Goal: Task Accomplishment & Management: Manage account settings

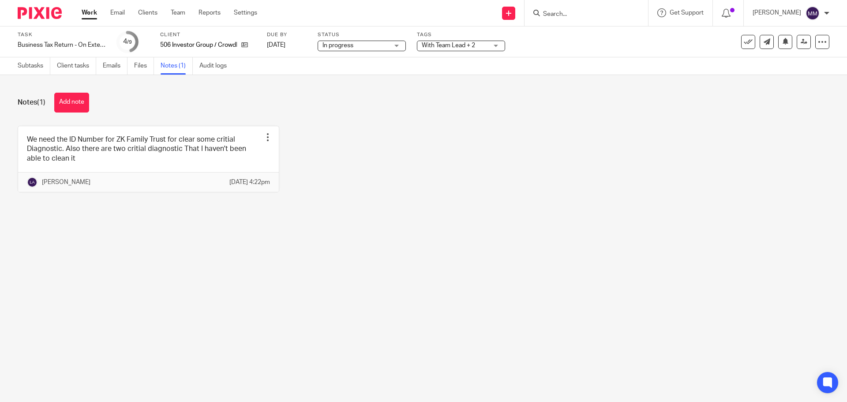
click at [91, 12] on link "Work" at bounding box center [89, 12] width 15 height 9
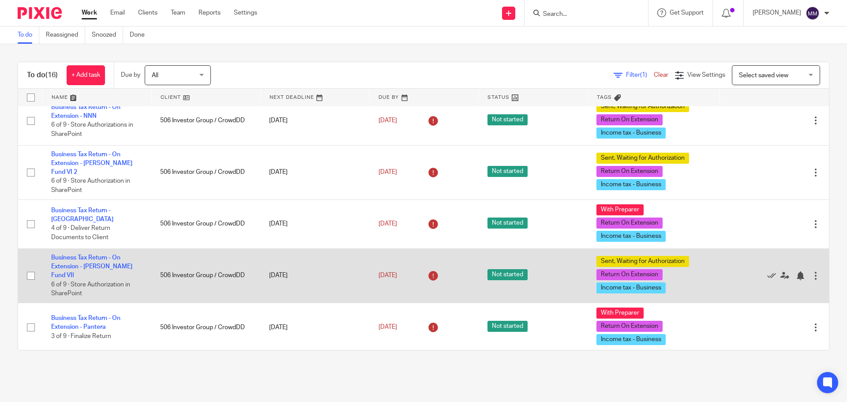
scroll to position [132, 0]
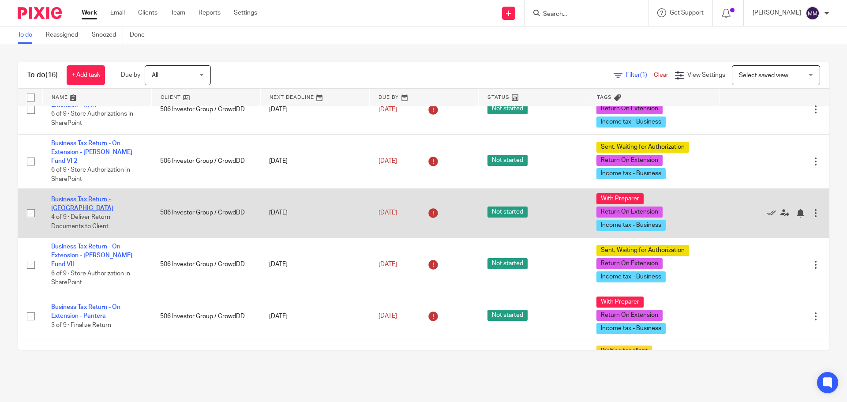
click at [113, 199] on link "Business Tax Return - Naples" at bounding box center [82, 203] width 62 height 15
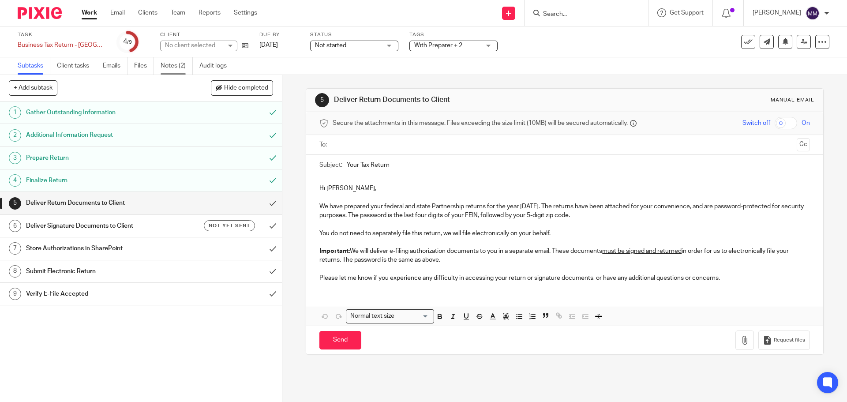
click at [176, 63] on link "Notes (2)" at bounding box center [177, 65] width 32 height 17
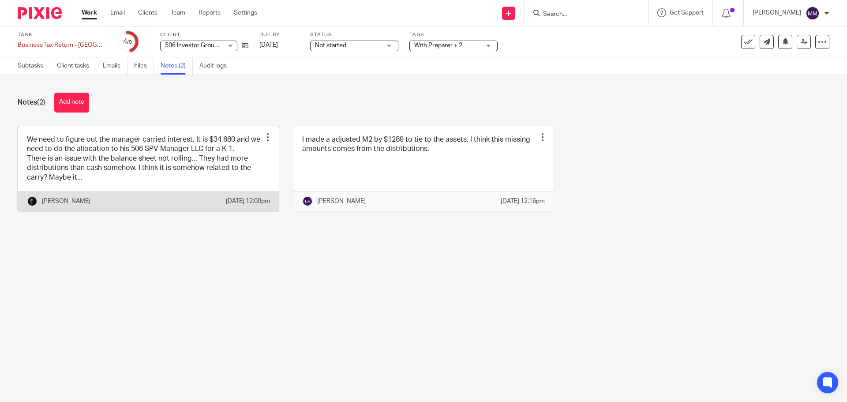
click at [173, 154] on link at bounding box center [148, 168] width 261 height 85
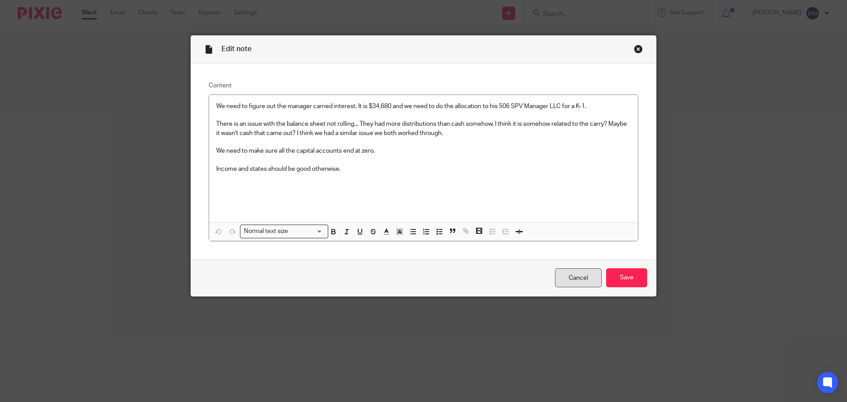
click at [563, 274] on link "Cancel" at bounding box center [578, 277] width 47 height 19
